Goal: Task Accomplishment & Management: Manage account settings

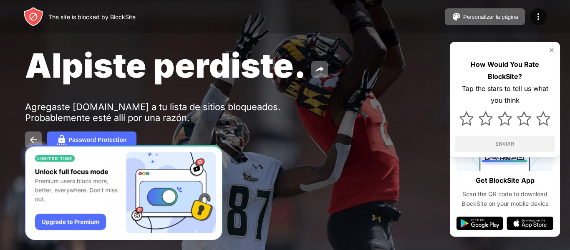
click at [80, 20] on div "The site is blocked by BlockSite" at bounding box center [91, 16] width 87 height 7
click at [89, 9] on div "The site is blocked by BlockSite" at bounding box center [79, 17] width 112 height 20
click at [88, 14] on div "The site is blocked by BlockSite" at bounding box center [91, 16] width 87 height 7
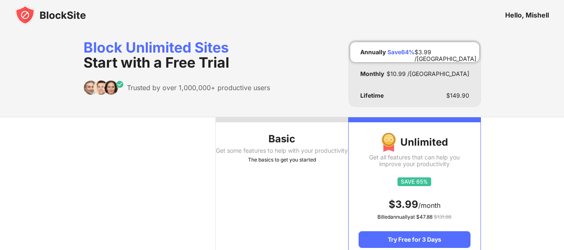
click at [72, 13] on img at bounding box center [50, 15] width 71 height 20
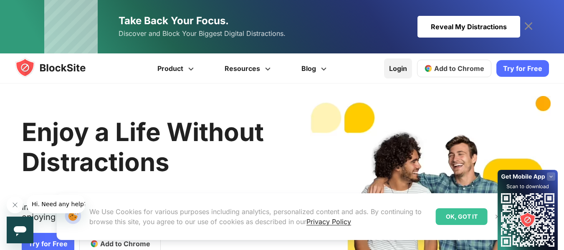
click at [412, 65] on link "Login" at bounding box center [398, 68] width 28 height 20
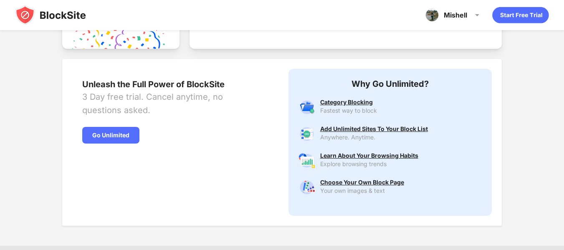
scroll to position [430, 0]
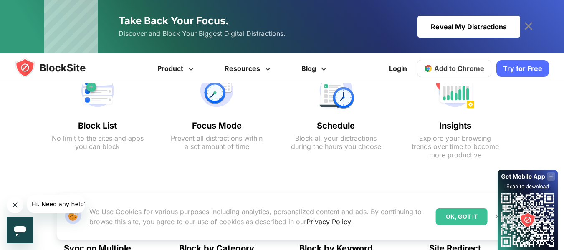
scroll to position [442, 0]
click at [91, 103] on img at bounding box center [98, 90] width 92 height 40
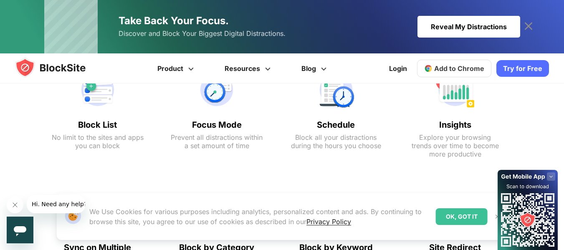
scroll to position [439, 0]
click at [101, 94] on img at bounding box center [98, 90] width 92 height 40
drag, startPoint x: 99, startPoint y: 124, endPoint x: 101, endPoint y: 103, distance: 21.4
click at [101, 103] on div "Block List No limit to the sites and apps you can block" at bounding box center [97, 114] width 109 height 112
click at [101, 103] on img at bounding box center [98, 90] width 92 height 40
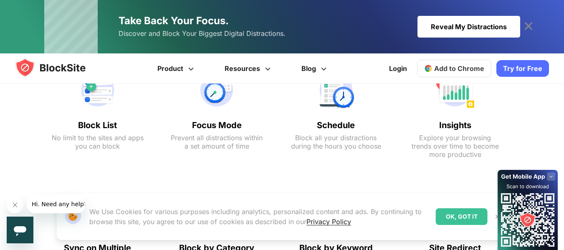
click at [102, 92] on img at bounding box center [98, 90] width 92 height 40
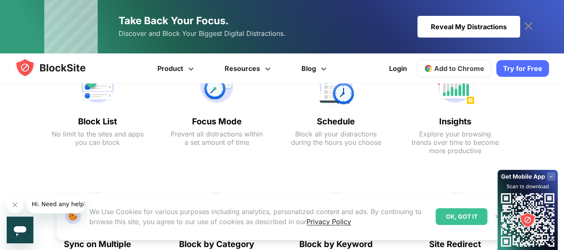
scroll to position [443, 0]
click at [95, 96] on img at bounding box center [98, 86] width 92 height 40
click at [218, 101] on img at bounding box center [217, 86] width 92 height 40
click at [340, 92] on img at bounding box center [336, 86] width 92 height 40
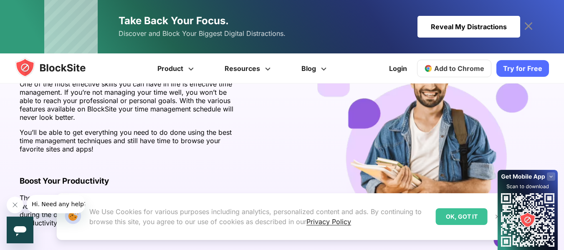
scroll to position [1240, 0]
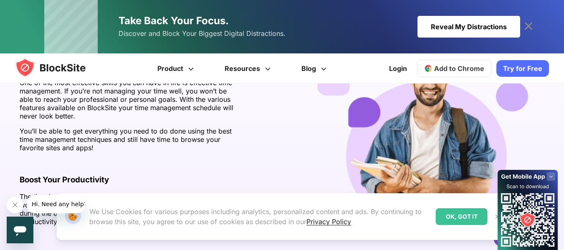
click at [71, 60] on img at bounding box center [58, 68] width 87 height 20
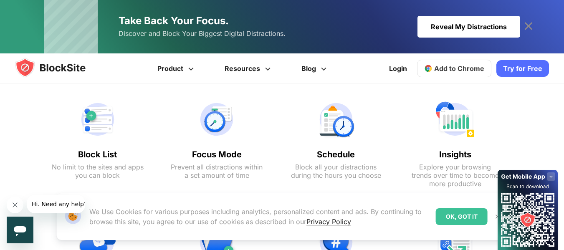
scroll to position [421, 0]
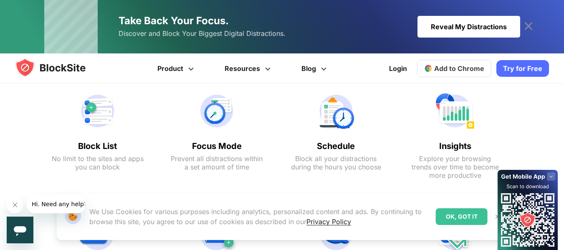
click at [83, 125] on img at bounding box center [98, 111] width 92 height 40
click at [94, 115] on img at bounding box center [98, 111] width 92 height 40
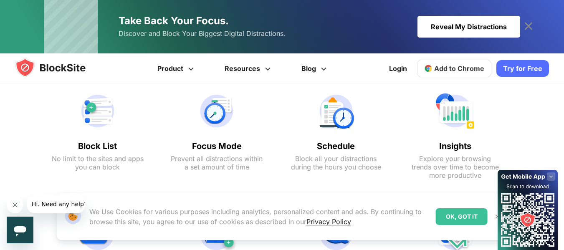
click at [94, 115] on img at bounding box center [98, 111] width 92 height 40
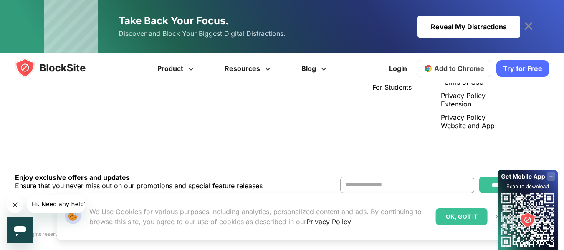
scroll to position [1817, 0]
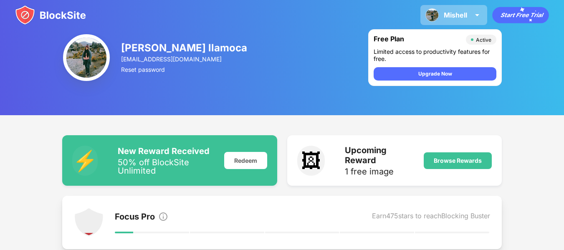
click at [472, 13] on img at bounding box center [477, 15] width 10 height 10
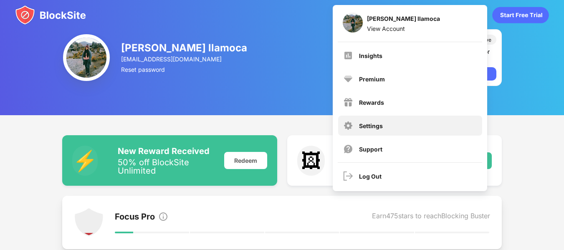
click at [379, 124] on div "Settings" at bounding box center [371, 125] width 24 height 7
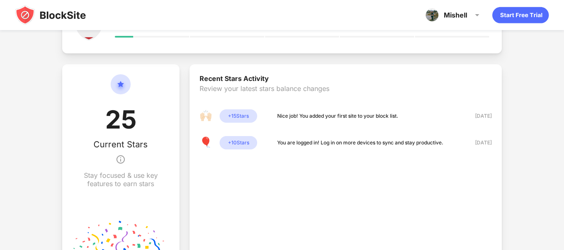
scroll to position [198, 0]
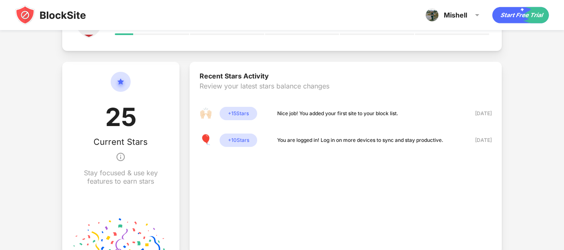
click at [298, 114] on div "Nice job! You added your first site to your block list." at bounding box center [337, 113] width 121 height 8
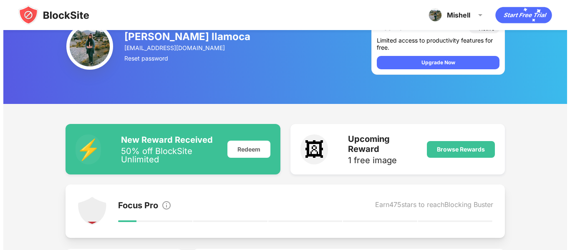
scroll to position [0, 0]
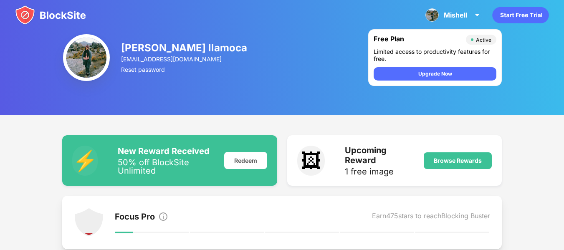
click at [184, 53] on div "[PERSON_NAME] llamoca" at bounding box center [184, 48] width 127 height 12
click at [184, 52] on div "[PERSON_NAME] llamoca" at bounding box center [184, 48] width 127 height 12
click at [187, 47] on div "[PERSON_NAME] llamoca" at bounding box center [184, 48] width 127 height 12
click at [51, 11] on img at bounding box center [50, 15] width 71 height 20
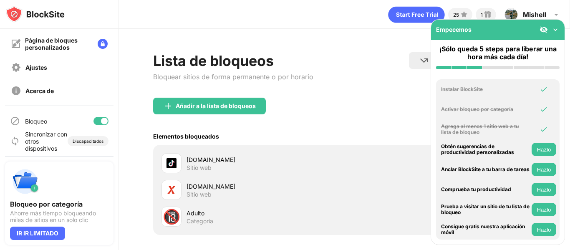
scroll to position [117, 0]
click at [94, 124] on div at bounding box center [101, 121] width 15 height 8
